Goal: Task Accomplishment & Management: Complete application form

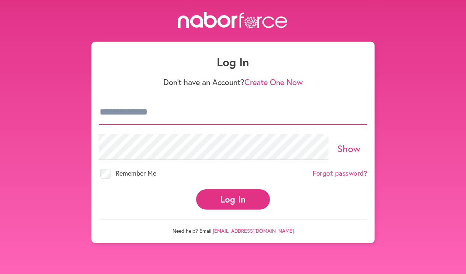
click at [364, 111] on input "email" at bounding box center [233, 112] width 268 height 26
click at [203, 113] on input "email" at bounding box center [233, 112] width 268 height 26
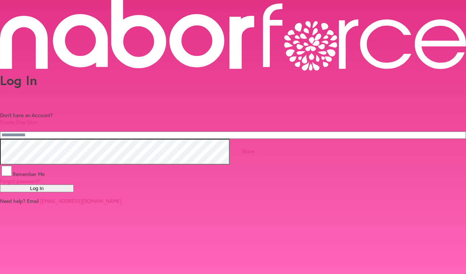
click at [37, 119] on link "Create One Now" at bounding box center [18, 122] width 37 height 7
